Goal: Information Seeking & Learning: Understand process/instructions

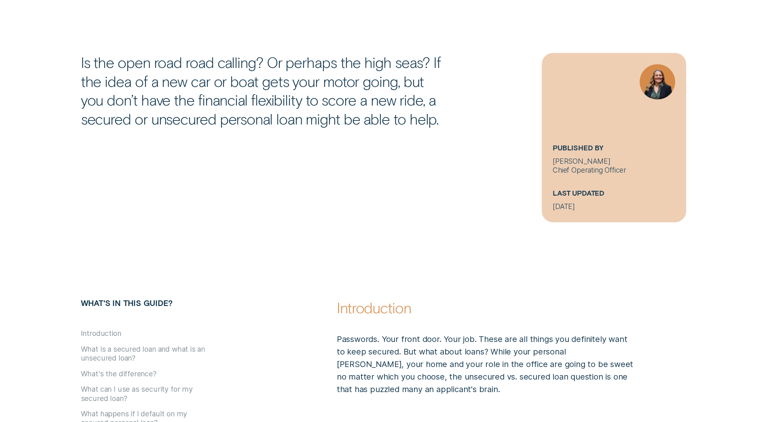
scroll to position [364, 0]
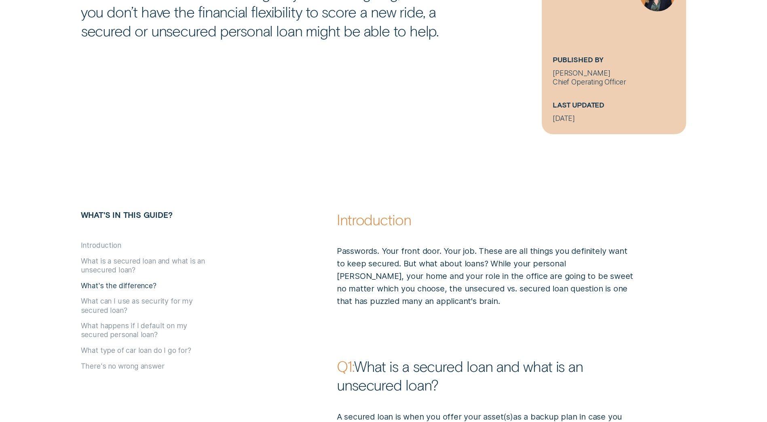
click at [116, 286] on button "What's the difference?" at bounding box center [119, 285] width 76 height 9
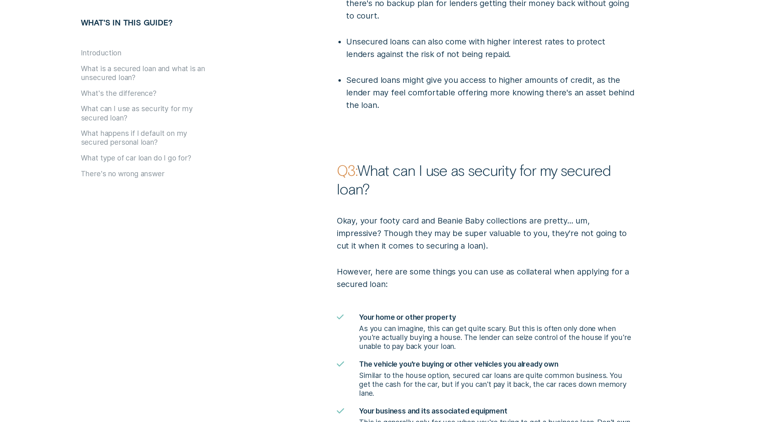
scroll to position [1078, 0]
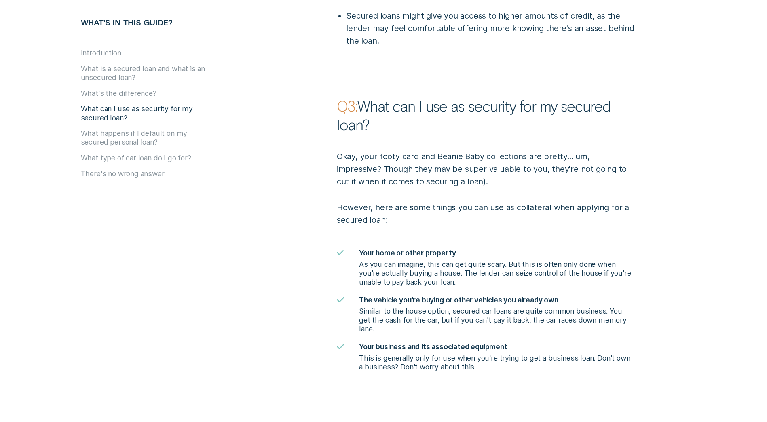
click at [88, 118] on button "What can I use as security for my secured loan?" at bounding box center [145, 114] width 129 height 18
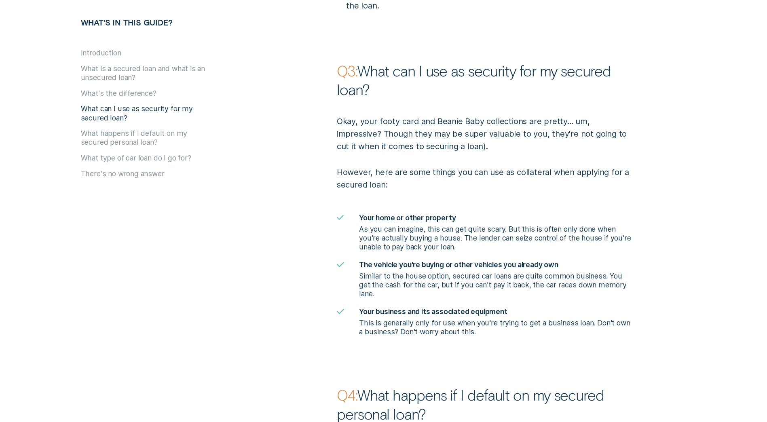
scroll to position [1125, 0]
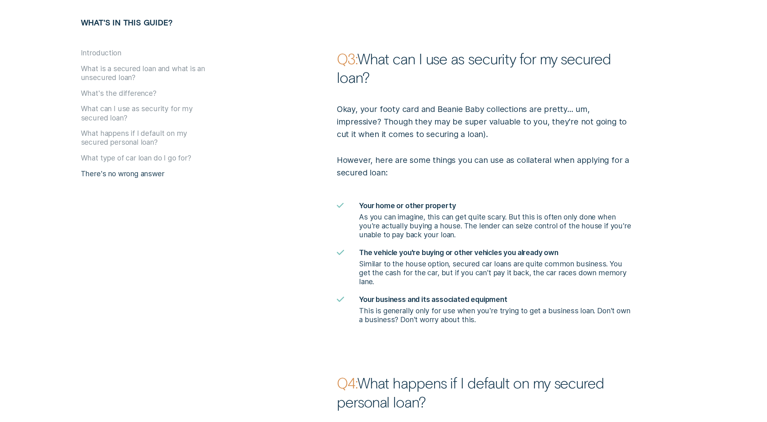
click at [140, 171] on button "There's no wrong answer" at bounding box center [123, 173] width 84 height 9
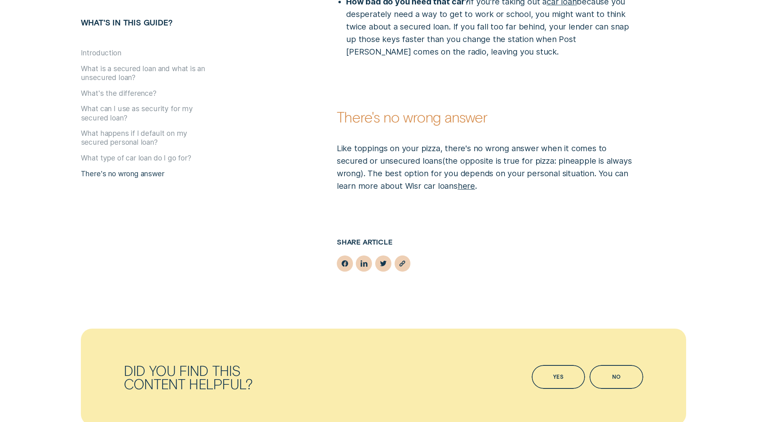
scroll to position [2008, 0]
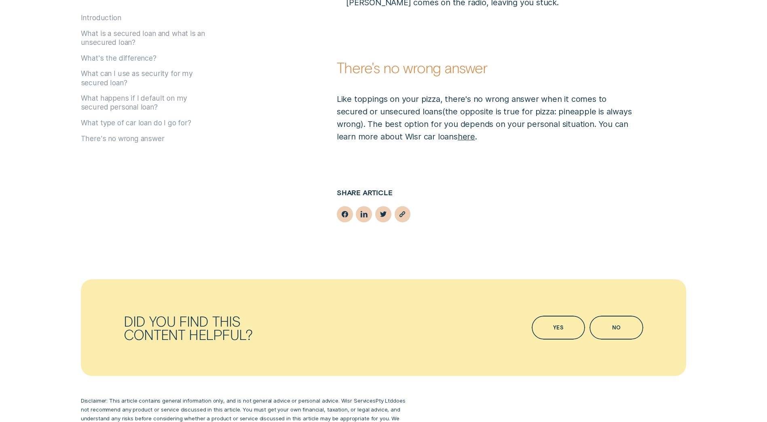
click at [145, 158] on div "What's in this guide? Introduction What is a secured loan and what is an unsecu…" at bounding box center [179, 79] width 196 height 192
click at [120, 118] on button "What type of car loan do I go for?" at bounding box center [136, 122] width 110 height 9
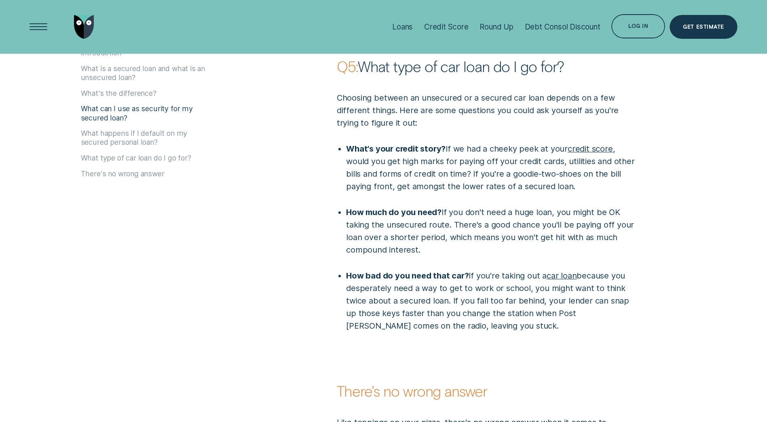
scroll to position [1683, 0]
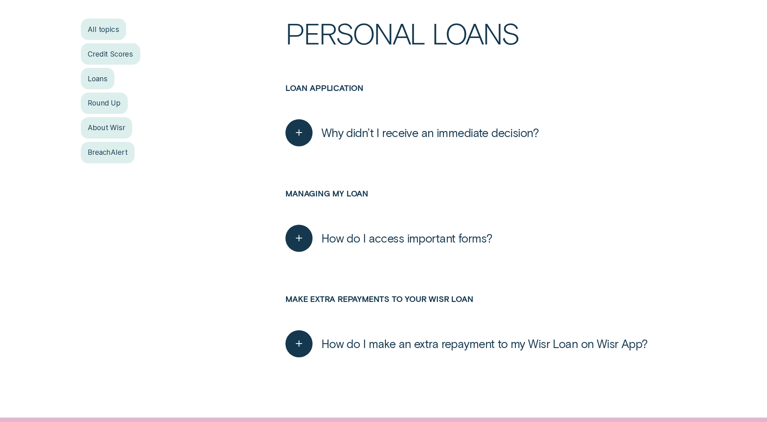
scroll to position [242, 0]
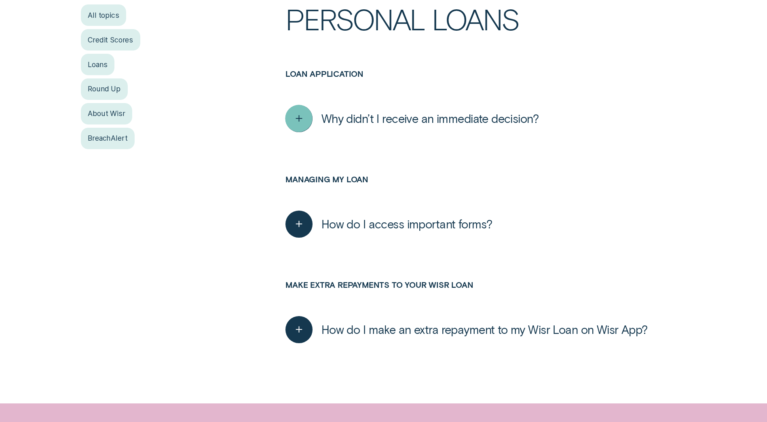
click at [297, 119] on icon "button" at bounding box center [299, 118] width 14 height 13
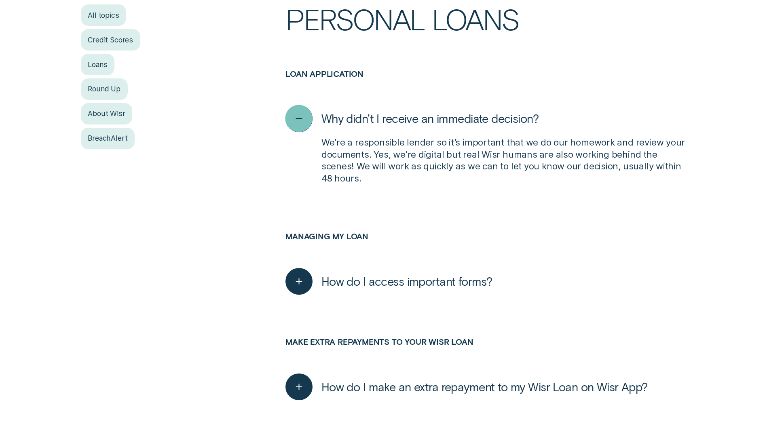
click at [295, 121] on icon "button" at bounding box center [299, 118] width 14 height 13
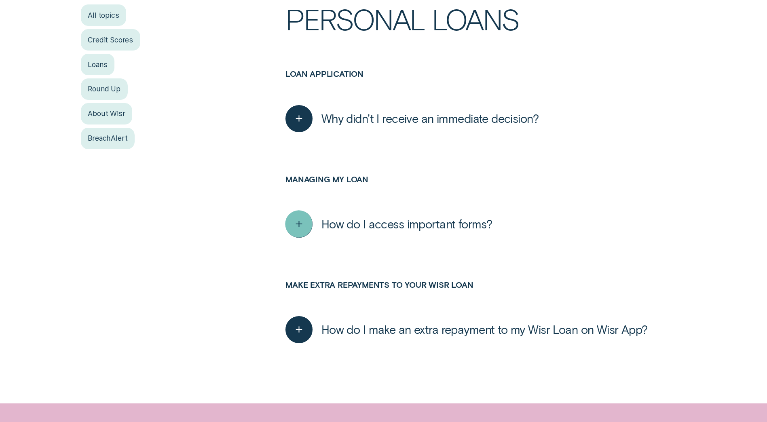
click at [305, 224] on icon "button" at bounding box center [299, 224] width 14 height 13
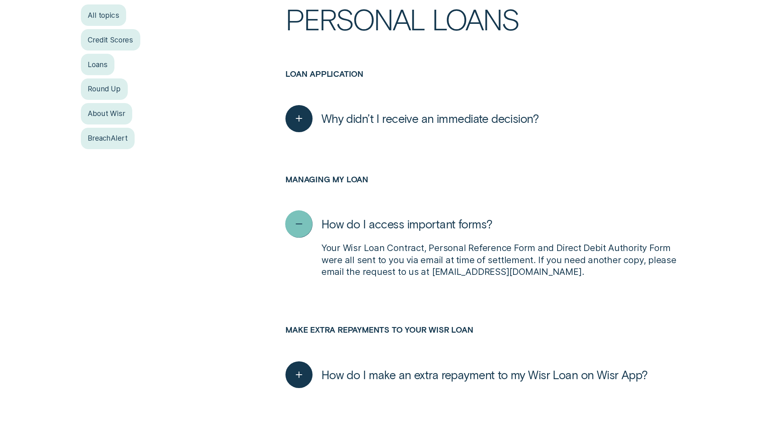
click at [299, 228] on icon "button" at bounding box center [299, 224] width 14 height 13
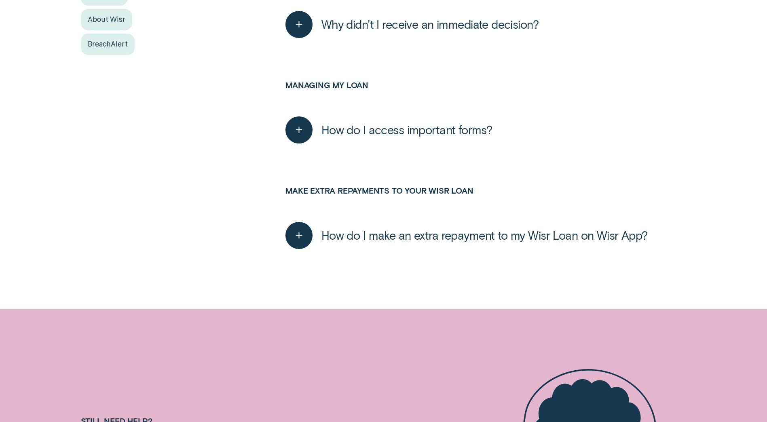
scroll to position [445, 0]
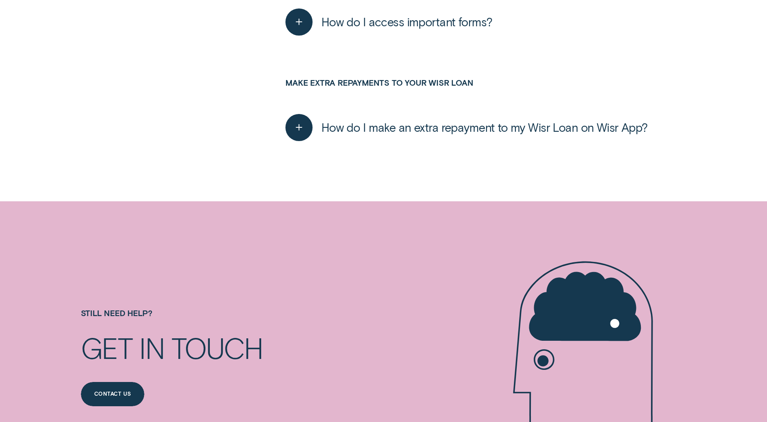
click at [299, 127] on div "button" at bounding box center [299, 127] width 0 height 0
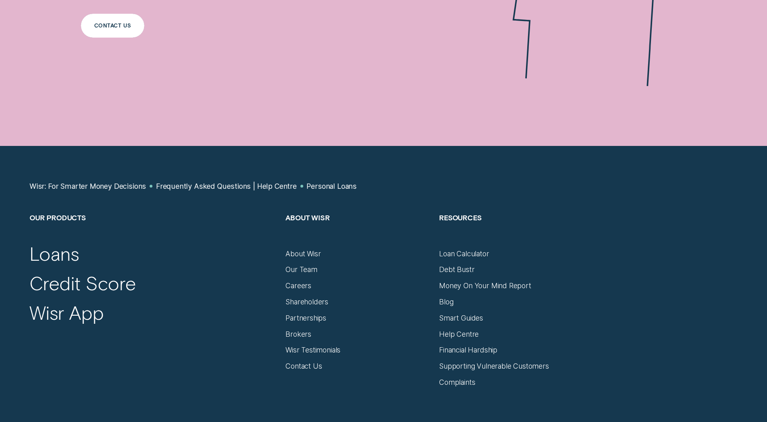
scroll to position [1010, 0]
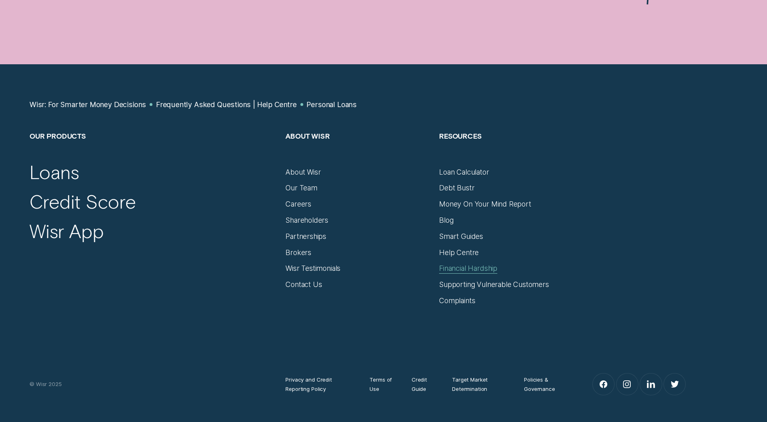
click at [458, 267] on div "Financial Hardship" at bounding box center [468, 268] width 58 height 9
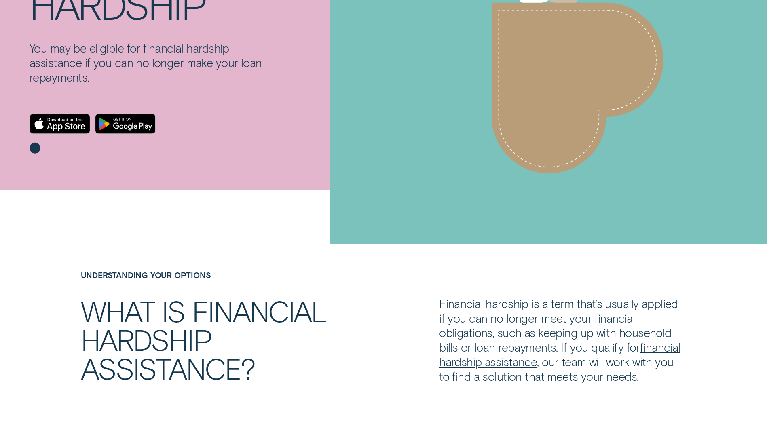
scroll to position [242, 0]
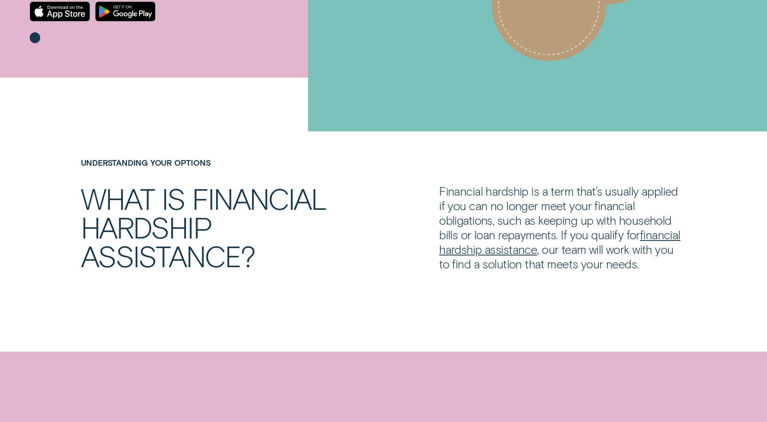
click at [626, 238] on link "financial hardship assistance" at bounding box center [559, 242] width 241 height 29
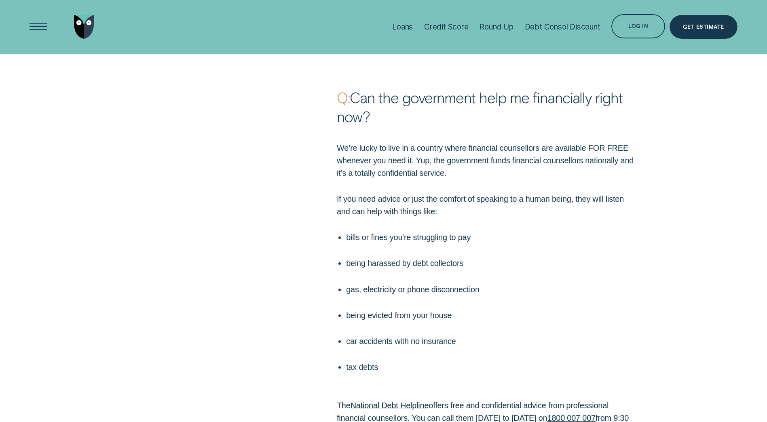
scroll to position [2182, 0]
